Goal: Task Accomplishment & Management: Complete application form

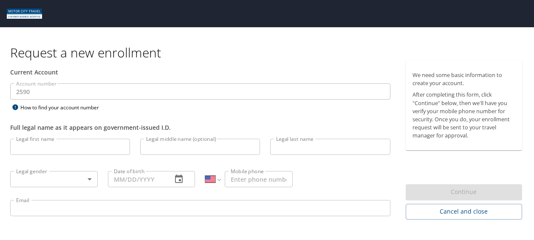
select select "US"
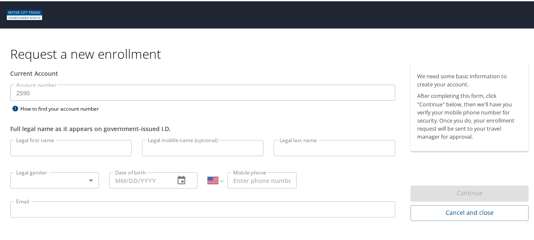
click at [111, 139] on input "Legal first name" at bounding box center [71, 147] width 122 height 16
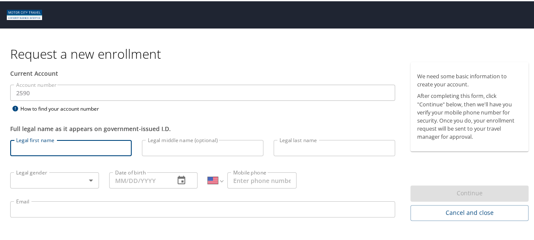
type input "S"
type input "Alexis"
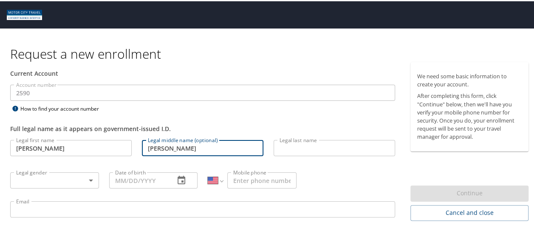
type input "Marie"
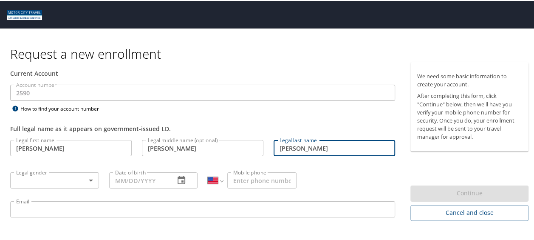
type input "Stefani"
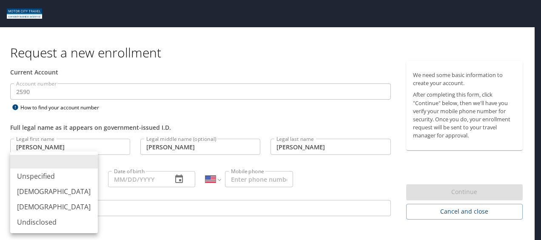
click at [88, 177] on body "Request a new enrollment Current Account Account number 2590 Account number How…" at bounding box center [270, 120] width 541 height 240
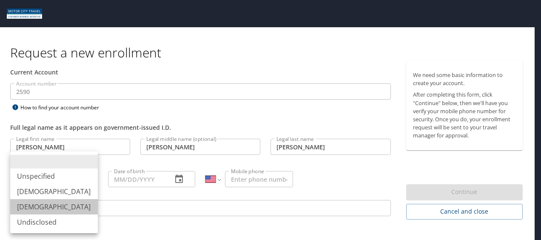
click at [70, 209] on li "Female" at bounding box center [54, 206] width 88 height 15
type input "Female"
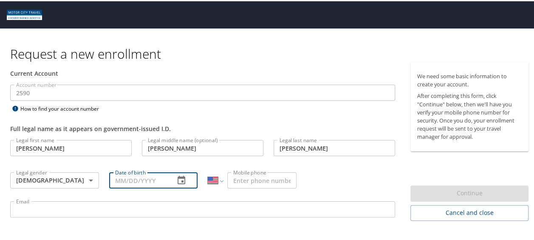
click at [125, 175] on input "Date of birth" at bounding box center [138, 179] width 59 height 16
type input "09/10/1998"
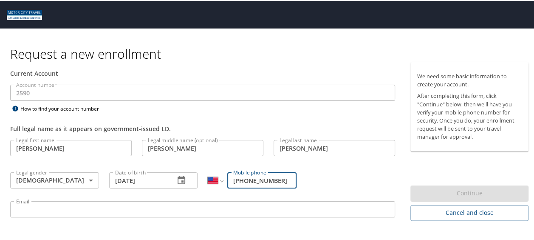
type input "(586) 770-5506"
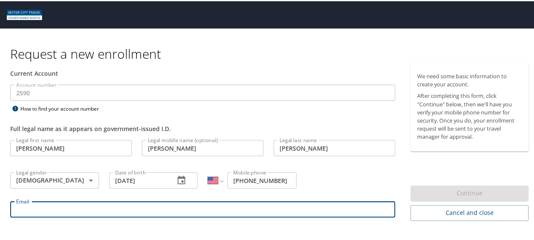
click at [120, 208] on input "Email" at bounding box center [202, 208] width 385 height 16
type input "astefani@tifs.com"
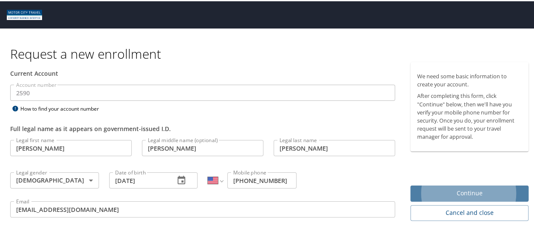
click at [486, 197] on button "Continue" at bounding box center [470, 192] width 118 height 17
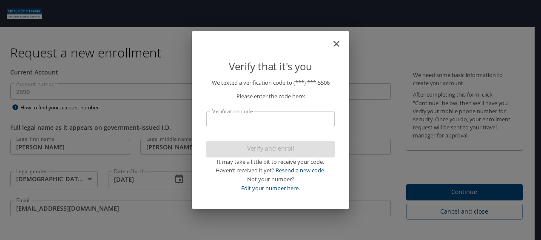
click at [293, 126] on input "Verification code" at bounding box center [270, 119] width 128 height 16
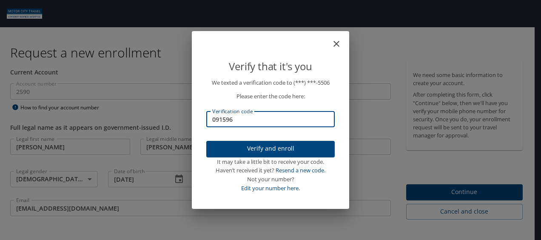
type input "091596"
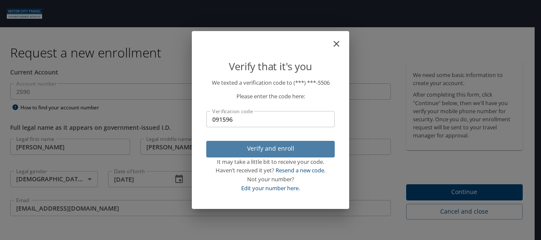
click at [294, 151] on span "Verify and enroll" at bounding box center [270, 148] width 115 height 11
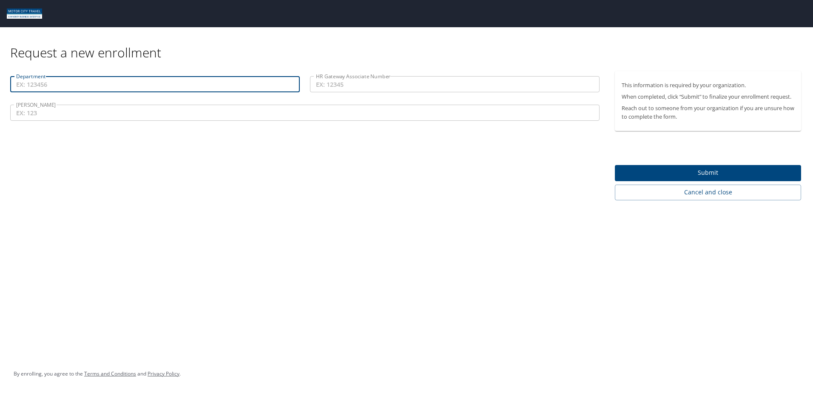
click at [128, 80] on input "Department" at bounding box center [155, 84] width 290 height 16
type input "80802"
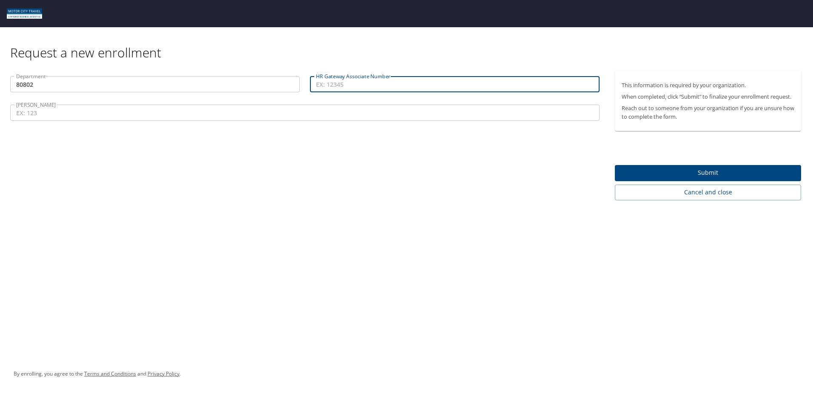
paste input "ASSO65691"
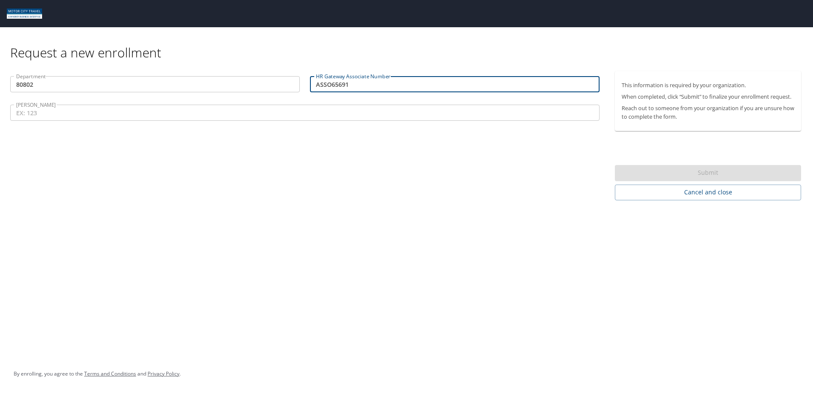
type input "ASSO65691"
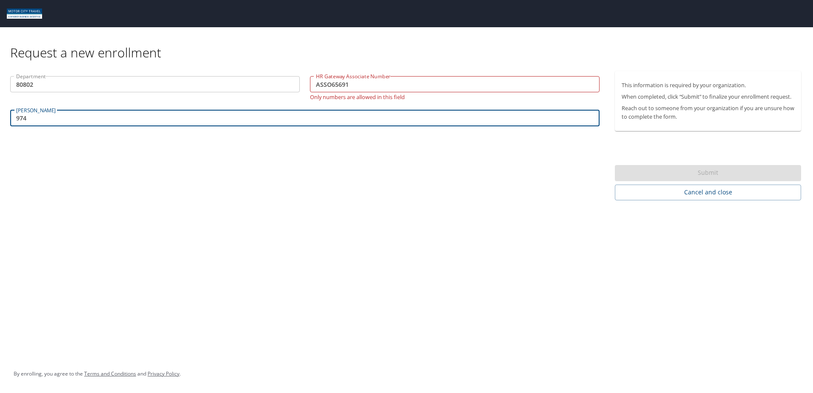
type input "974"
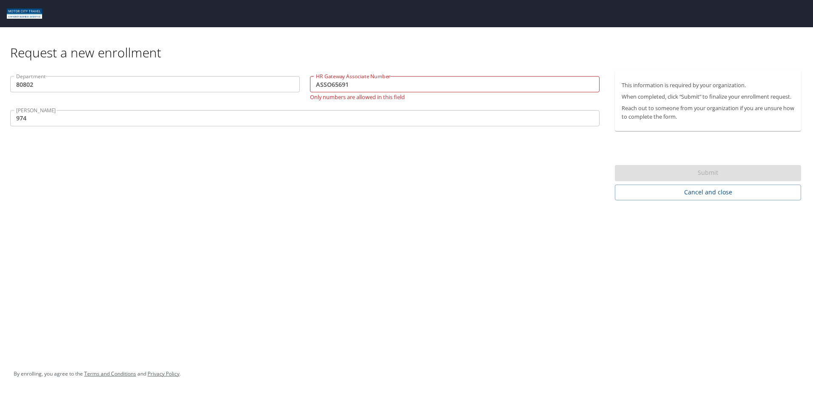
click at [534, 239] on div "Request a new enrollment Department 80802 Department HR Gateway Associate Numbe…" at bounding box center [406, 196] width 813 height 393
click at [534, 169] on div "Submit" at bounding box center [708, 173] width 186 height 17
click at [355, 82] on input "ASSO65691" at bounding box center [455, 84] width 290 height 16
click at [334, 85] on input "ASSO65691" at bounding box center [455, 84] width 290 height 16
drag, startPoint x: 332, startPoint y: 85, endPoint x: 284, endPoint y: 83, distance: 47.6
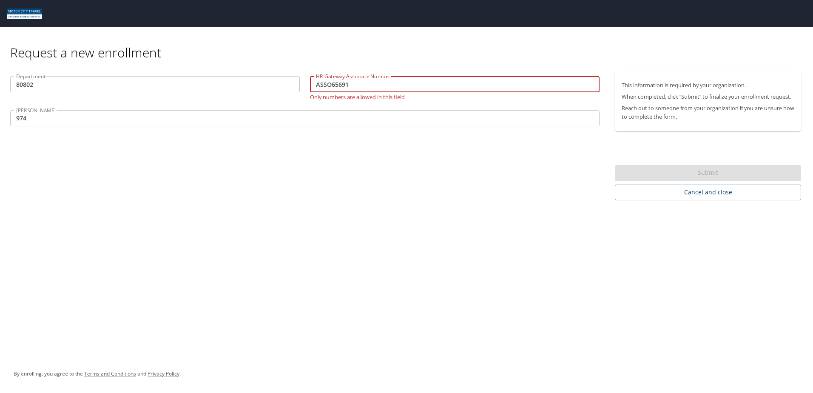
click at [284, 83] on div "Department 80802 Department HR Gateway Associate Number ASSO65691 HR Gateway As…" at bounding box center [304, 102] width 599 height 62
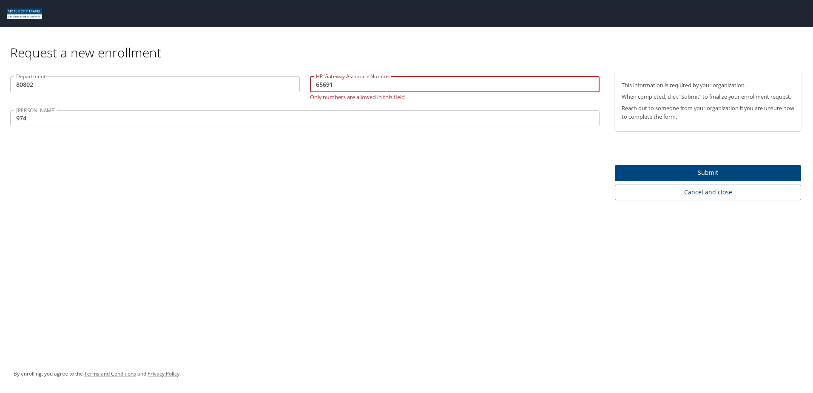
type input "65691"
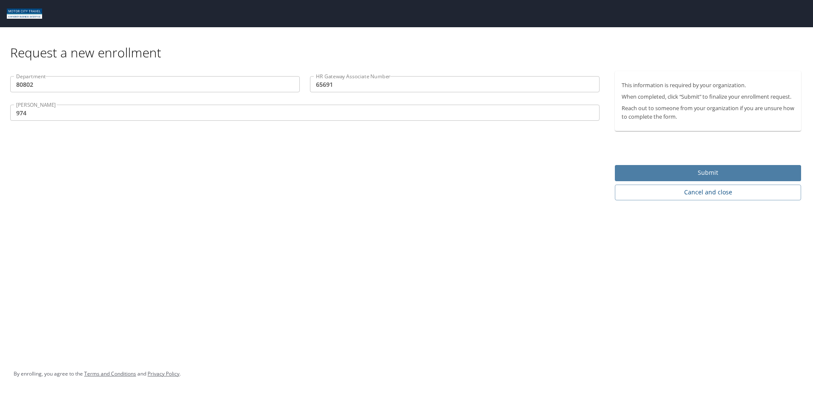
click at [534, 169] on span "Submit" at bounding box center [708, 173] width 173 height 11
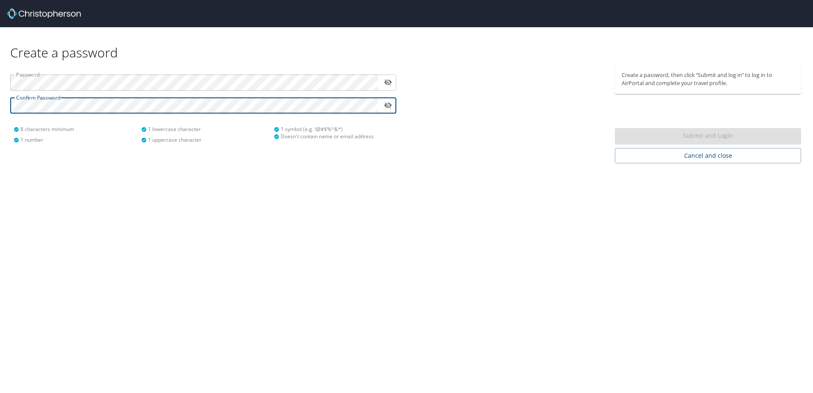
click at [131, 219] on div "Create a password Password ​ Confirm Password ​ 8 characters minimum 1 number 1…" at bounding box center [406, 196] width 813 height 393
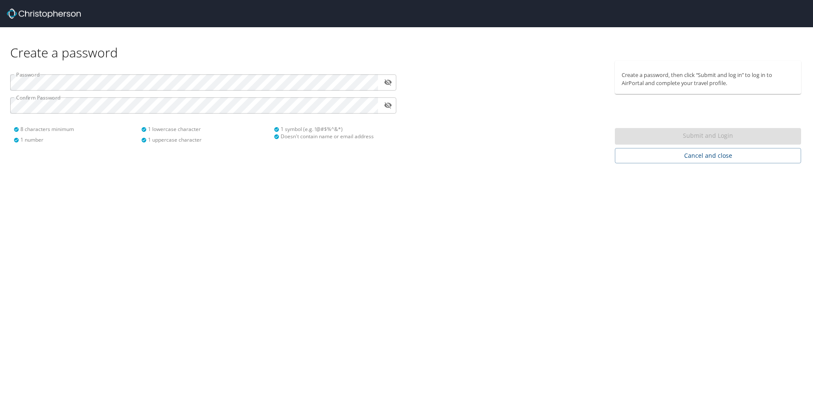
click at [389, 107] on icon "toggle password visibility" at bounding box center [388, 105] width 8 height 6
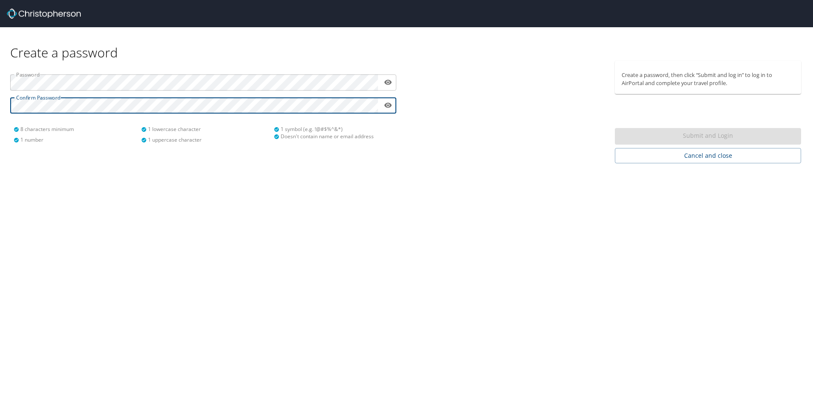
click at [0, 101] on html "Create a password Password ​ Confirm Password ​ 8 characters minimum 1 number 1…" at bounding box center [406, 196] width 813 height 393
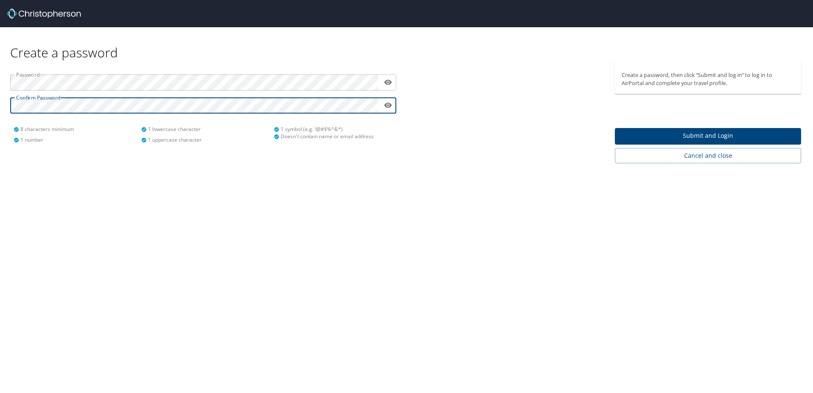
click at [717, 132] on span "Submit and Login" at bounding box center [708, 136] width 173 height 11
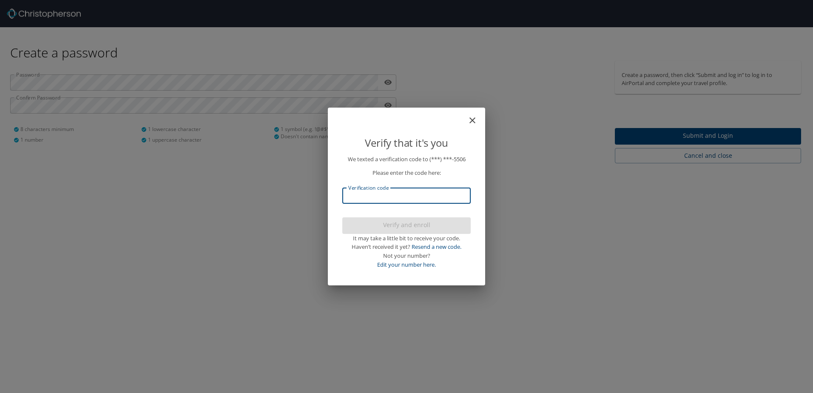
click at [370, 202] on input "Verification code" at bounding box center [406, 195] width 128 height 16
type input "846099"
click at [397, 226] on span "Verify and enroll" at bounding box center [406, 225] width 115 height 11
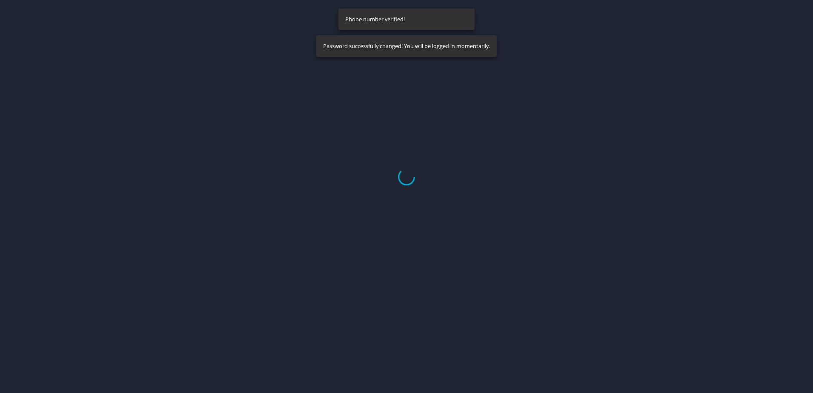
select select "US"
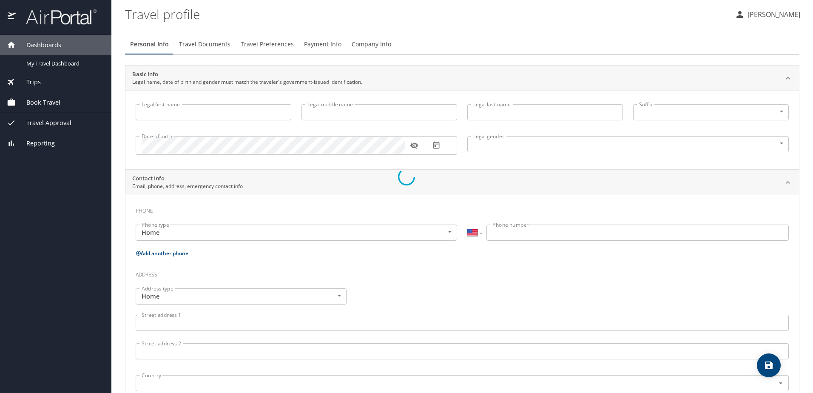
type input "Alexis"
type input "Marie"
type input "Stefani"
type input "Female"
select select "US"
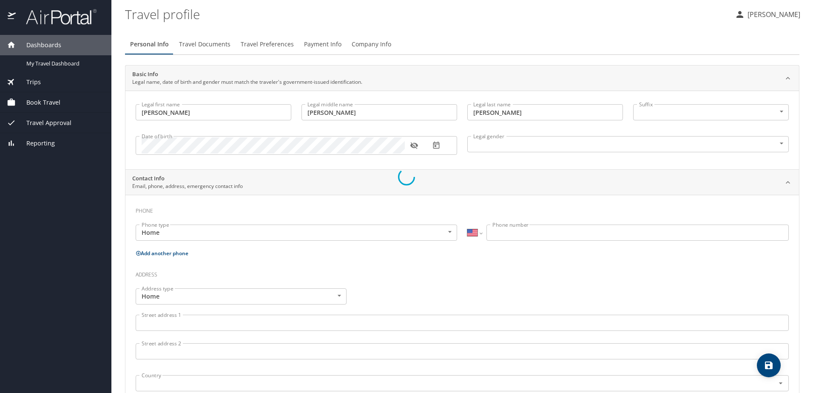
select select "US"
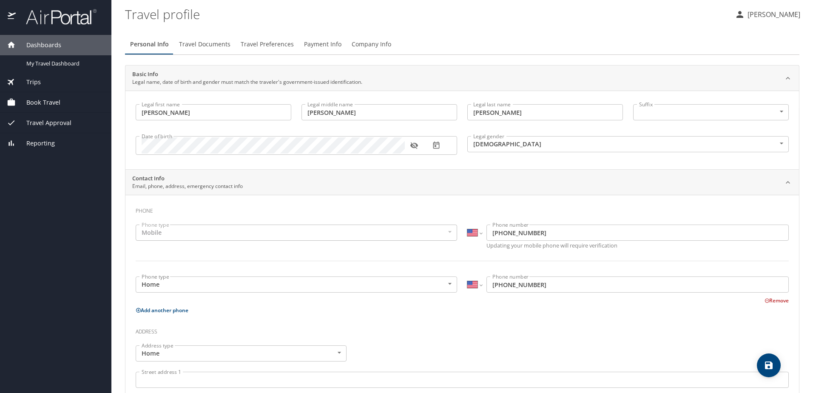
click at [49, 101] on span "Book Travel" at bounding box center [38, 102] width 45 height 9
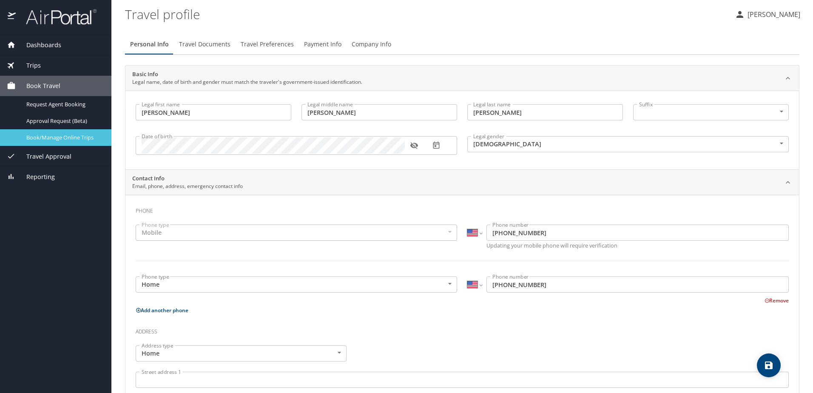
click at [70, 134] on span "Book/Manage Online Trips" at bounding box center [63, 137] width 75 height 8
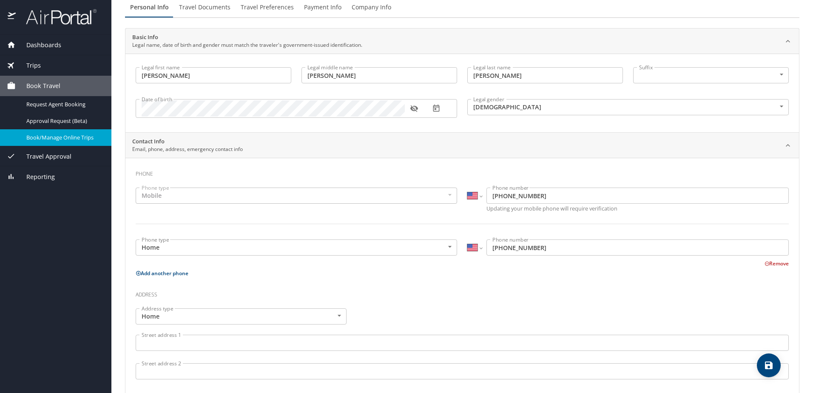
scroll to position [35, 0]
click at [173, 191] on div "Mobile" at bounding box center [296, 198] width 321 height 16
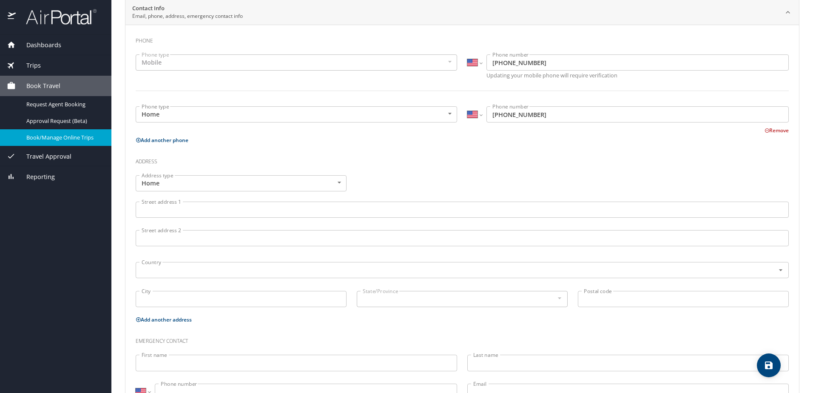
scroll to position [205, 0]
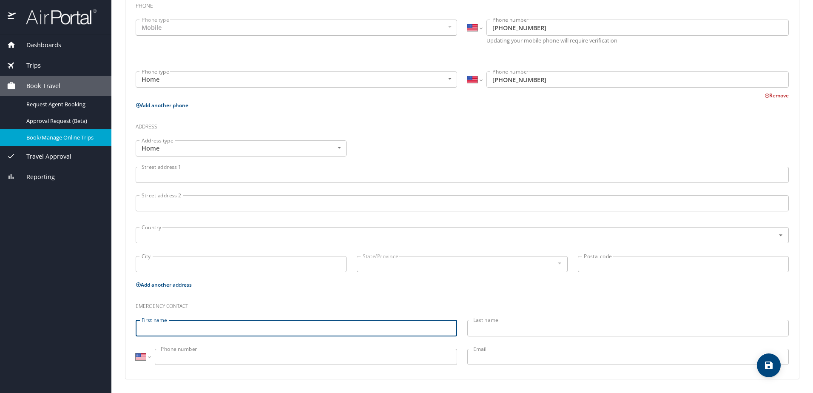
click at [177, 324] on input "First name" at bounding box center [296, 328] width 321 height 16
type input "Thomas"
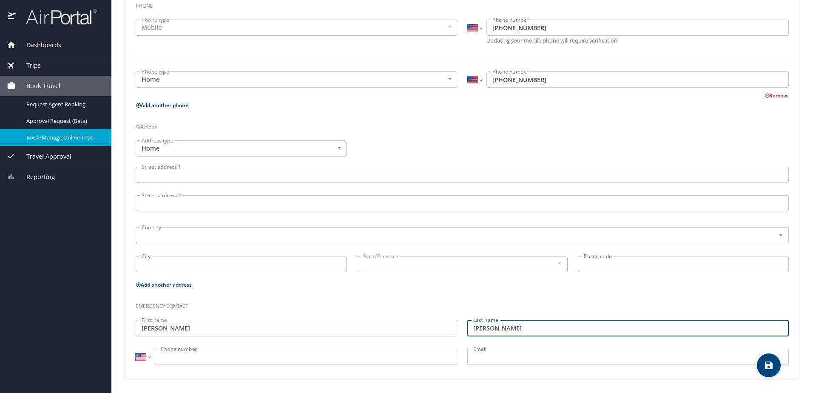
type input "Stefani"
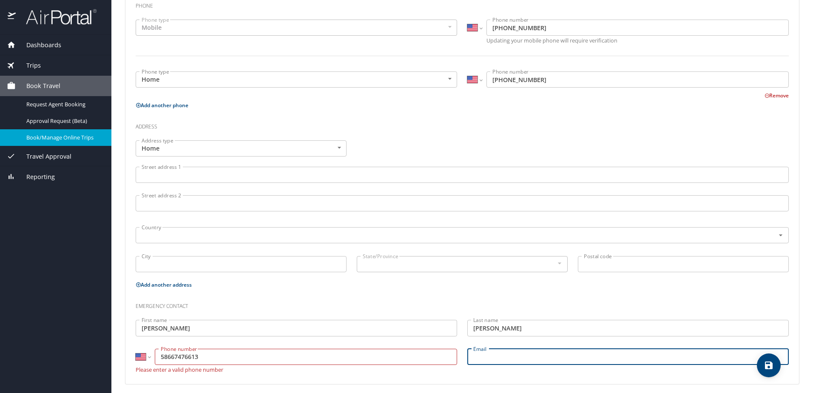
click at [213, 355] on input "58667476613" at bounding box center [306, 357] width 302 height 16
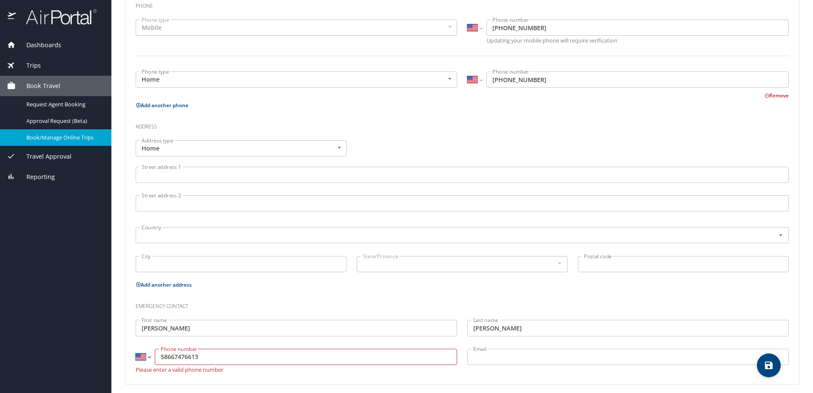
click at [140, 352] on select "International Afghanistan Åland Islands Albania Algeria American Samoa Andorra …" at bounding box center [143, 357] width 14 height 16
click at [136, 349] on select "International Afghanistan Åland Islands Albania Algeria American Samoa Andorra …" at bounding box center [143, 357] width 14 height 16
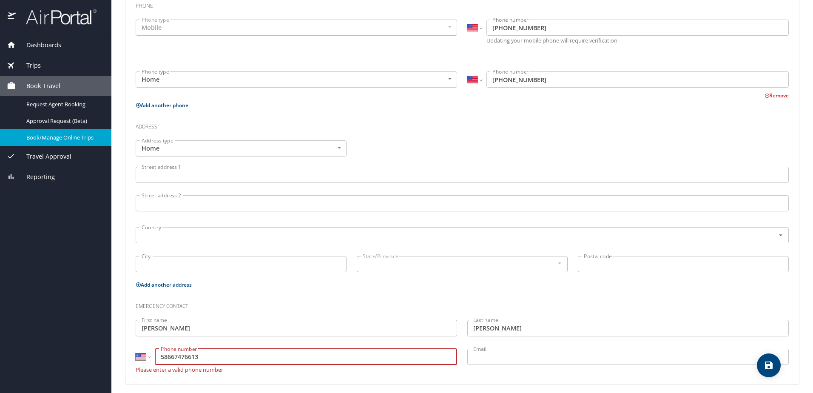
click at [173, 357] on input "58667476613" at bounding box center [306, 357] width 302 height 16
type input "(586) 747-6613"
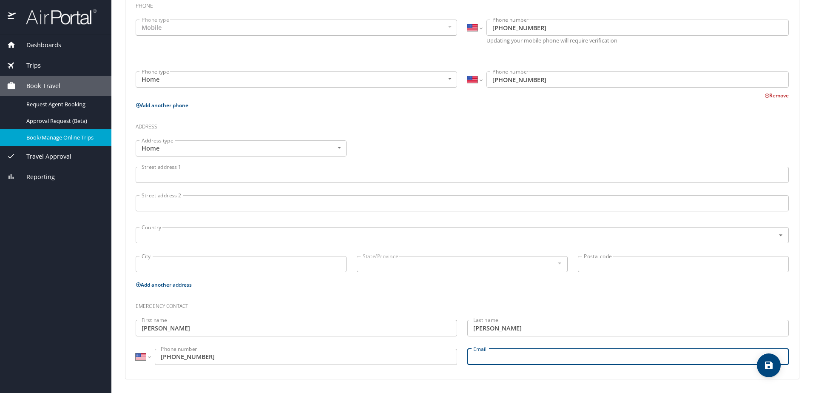
click at [491, 350] on input "Email" at bounding box center [627, 357] width 321 height 16
type input "tomstefani28@icloud.com"
drag, startPoint x: 480, startPoint y: 308, endPoint x: 480, endPoint y: 303, distance: 5.1
click at [480, 303] on h3 "Emergency contact" at bounding box center [462, 304] width 653 height 14
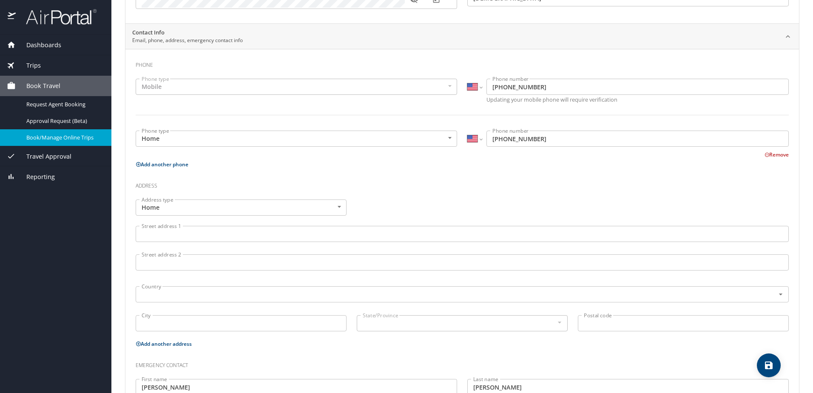
scroll to position [77, 0]
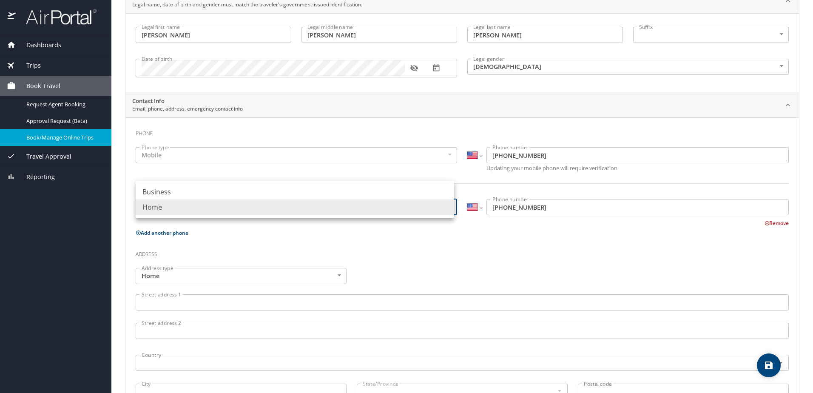
click at [359, 203] on body "Dashboards My Travel Dashboard Trips Current / Future Trips Past Trips Trips Mi…" at bounding box center [406, 196] width 813 height 393
click at [344, 188] on li "Business" at bounding box center [295, 191] width 318 height 15
type input "Business"
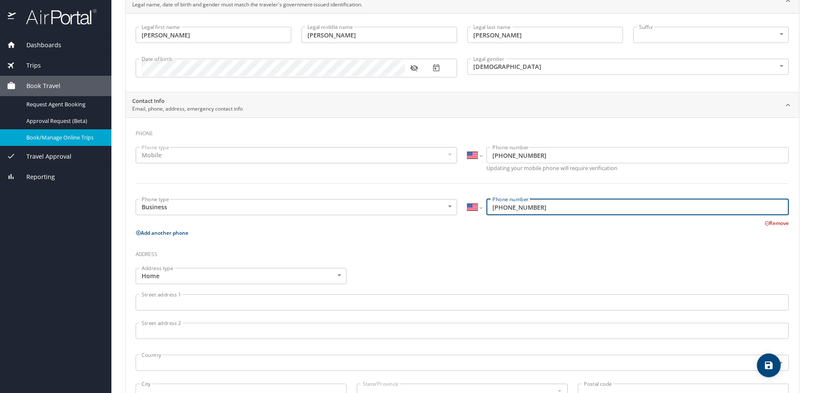
drag, startPoint x: 545, startPoint y: 200, endPoint x: 461, endPoint y: 200, distance: 84.2
click at [462, 200] on div "International Afghanistan Åland Islands Albania Algeria American Samoa Andorra …" at bounding box center [628, 208] width 332 height 28
type input "(247) 296-8422"
click at [458, 240] on div "Phone Phone type Mobile Mobile Phone type International Afghanistan Åland Islan…" at bounding box center [462, 311] width 653 height 375
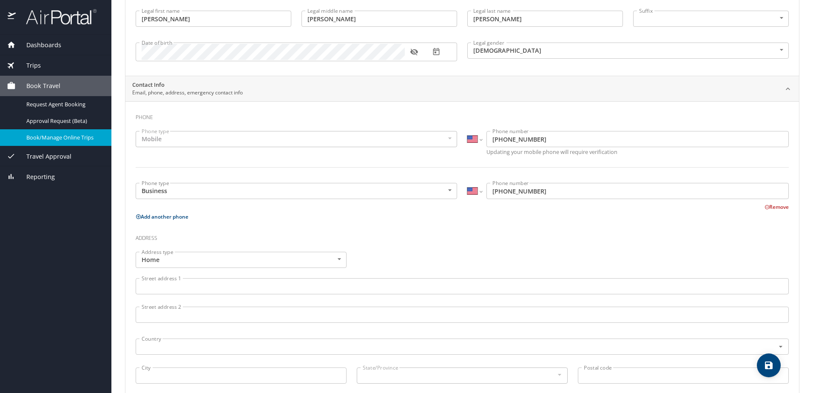
scroll to position [0, 0]
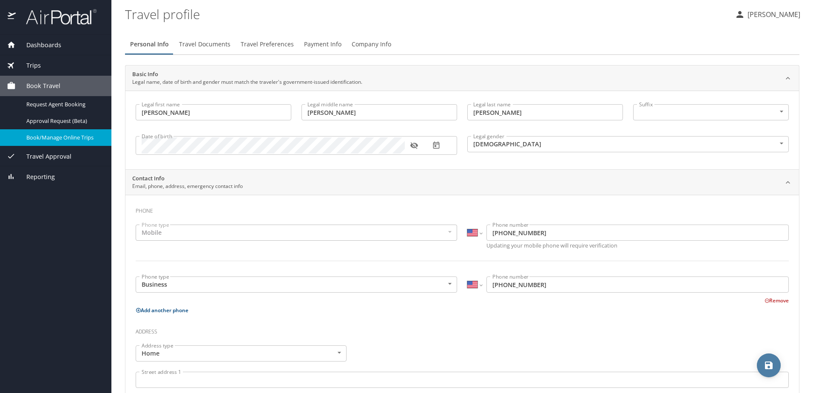
click at [772, 365] on icon "save" at bounding box center [769, 365] width 10 height 10
select select "US"
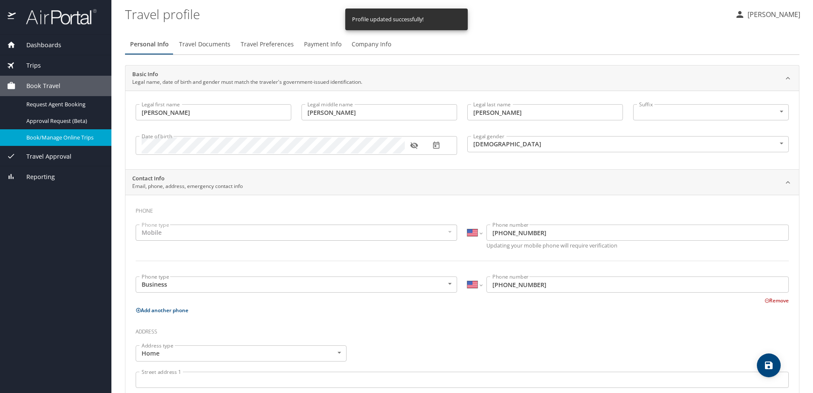
select select "US"
click at [193, 43] on span "Travel Documents" at bounding box center [204, 44] width 51 height 11
